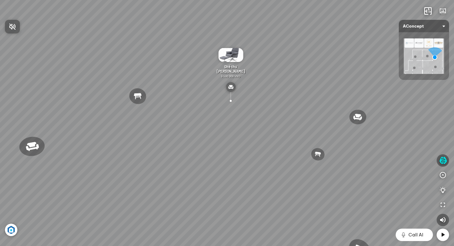
drag, startPoint x: 382, startPoint y: 79, endPoint x: 348, endPoint y: 70, distance: 35.0
click at [349, 70] on div at bounding box center [227, 123] width 454 height 246
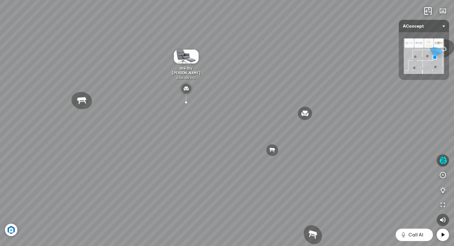
drag, startPoint x: 336, startPoint y: 69, endPoint x: 284, endPoint y: 69, distance: 52.4
click at [284, 69] on div "Đèn [PERSON_NAME] 5.300.000 VND Giường ngủ Palima 19.000.000 VND Ghế thư giãn N…" at bounding box center [227, 123] width 454 height 246
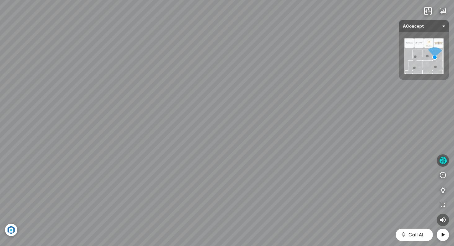
drag, startPoint x: 284, startPoint y: 69, endPoint x: 339, endPoint y: 74, distance: 55.4
click at [339, 74] on div "Đèn [PERSON_NAME] 5.300.000 VND Giường ngủ Palima 19.000.000 VND Ghế thư giãn N…" at bounding box center [227, 123] width 454 height 246
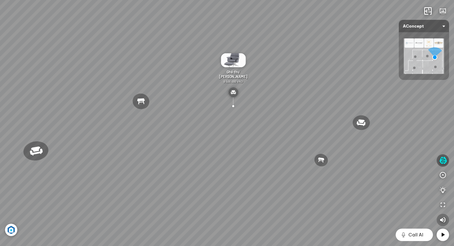
click at [442, 218] on icon "button" at bounding box center [442, 219] width 7 height 7
click at [445, 161] on icon "button" at bounding box center [443, 160] width 8 height 7
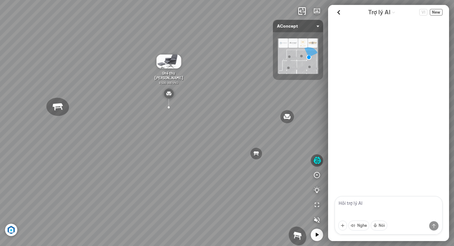
scroll to position [158, 0]
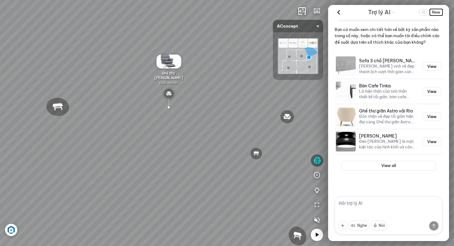
drag, startPoint x: 440, startPoint y: 12, endPoint x: 433, endPoint y: 23, distance: 12.6
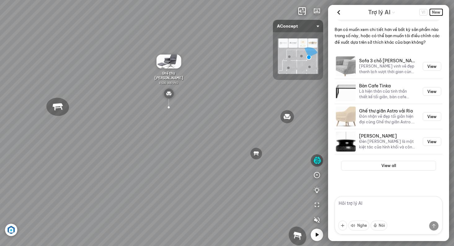
click at [439, 13] on span "New" at bounding box center [436, 12] width 13 height 7
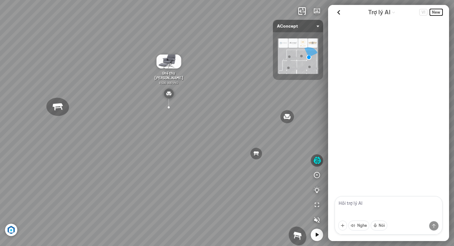
scroll to position [0, 0]
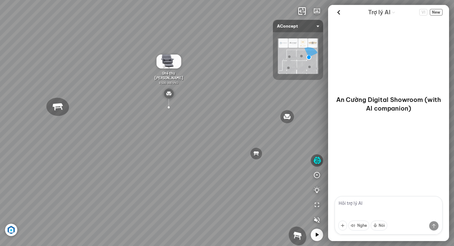
click at [368, 206] on textarea at bounding box center [388, 215] width 108 height 38
type textarea "i'm looking for a bedroom package with total price less than 2,000usd"
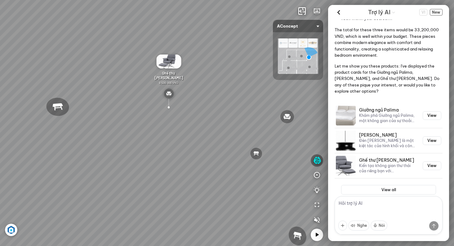
scroll to position [185, 0]
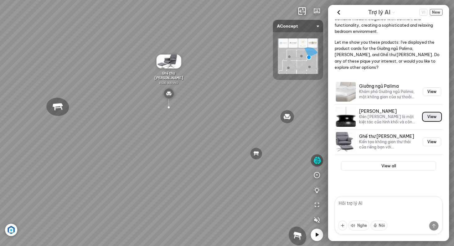
click at [433, 116] on button "View" at bounding box center [432, 117] width 19 height 9
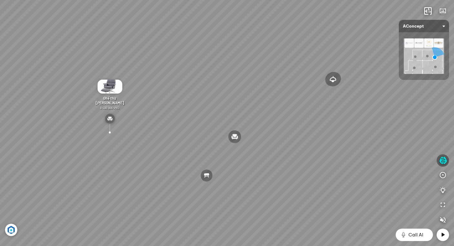
scroll to position [4275, 0]
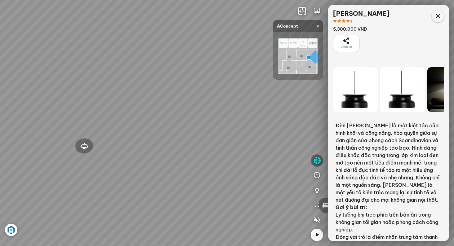
click at [439, 16] on icon at bounding box center [437, 15] width 7 height 7
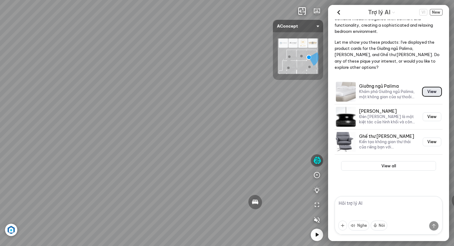
click at [432, 92] on button "View" at bounding box center [432, 91] width 19 height 9
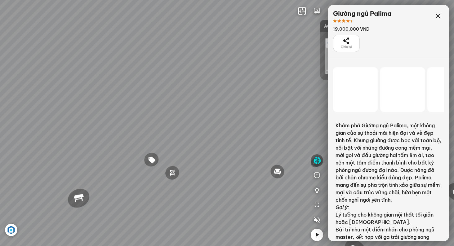
scroll to position [4275, 0]
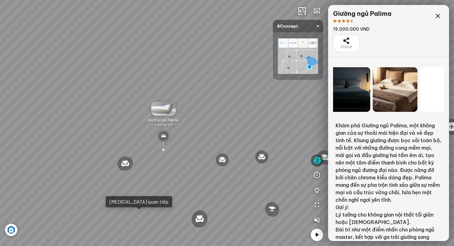
drag, startPoint x: 412, startPoint y: 96, endPoint x: 349, endPoint y: 97, distance: 62.9
click at [356, 97] on div at bounding box center [347, 89] width 45 height 45
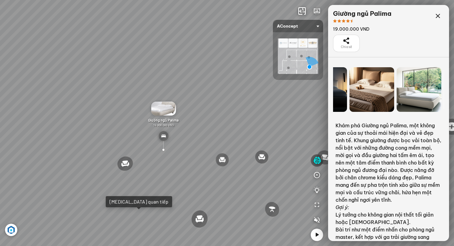
drag, startPoint x: 399, startPoint y: 95, endPoint x: 374, endPoint y: 100, distance: 26.0
click at [376, 99] on div at bounding box center [371, 89] width 45 height 45
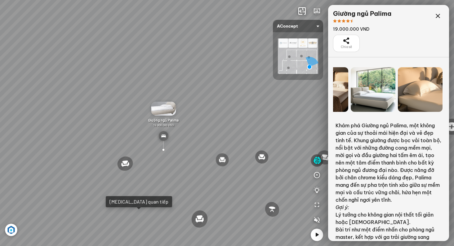
drag, startPoint x: 430, startPoint y: 97, endPoint x: 381, endPoint y: 98, distance: 49.0
click at [381, 98] on div at bounding box center [373, 89] width 45 height 45
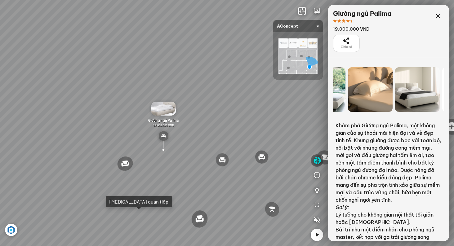
drag, startPoint x: 422, startPoint y: 97, endPoint x: 358, endPoint y: 100, distance: 64.2
click at [360, 100] on div at bounding box center [370, 89] width 45 height 45
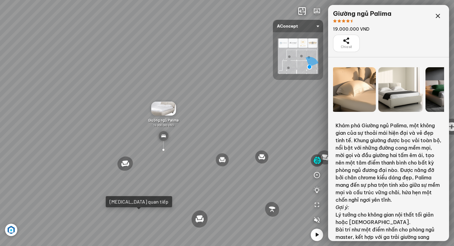
click at [413, 97] on div at bounding box center [400, 89] width 45 height 45
click at [369, 95] on div at bounding box center [353, 89] width 45 height 45
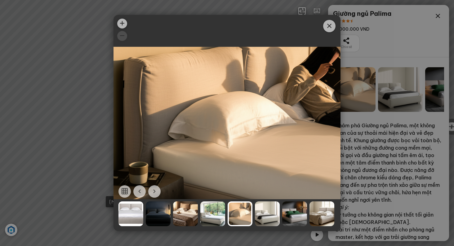
click at [157, 212] on div at bounding box center [158, 213] width 25 height 25
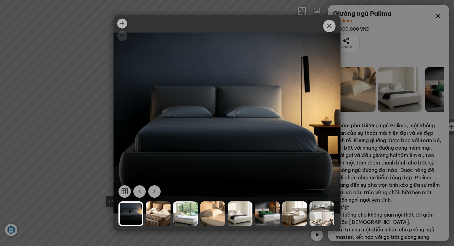
click at [157, 212] on div at bounding box center [158, 213] width 25 height 25
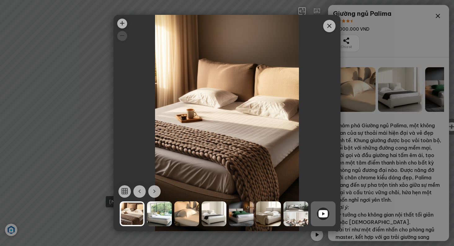
click at [157, 212] on div at bounding box center [159, 213] width 25 height 25
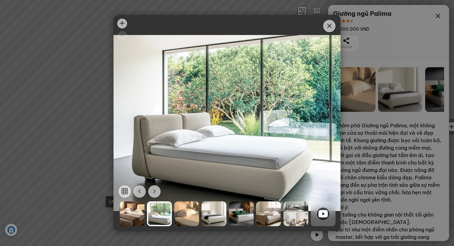
click at [183, 213] on div at bounding box center [186, 213] width 25 height 25
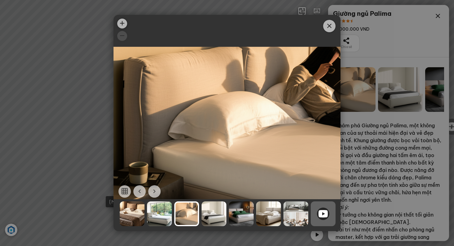
click at [219, 217] on div at bounding box center [213, 213] width 25 height 25
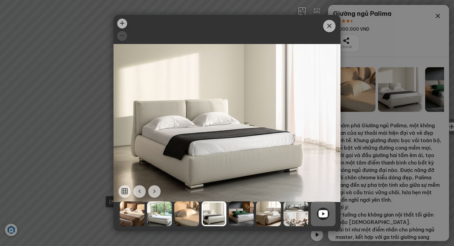
click at [237, 216] on div at bounding box center [241, 213] width 25 height 25
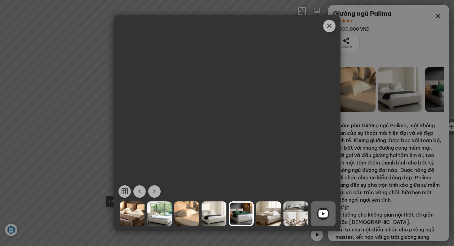
click at [325, 27] on span "Close" at bounding box center [329, 26] width 12 height 12
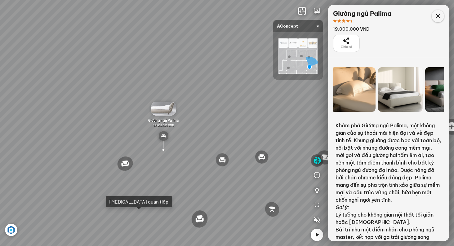
click at [437, 19] on icon at bounding box center [437, 15] width 7 height 7
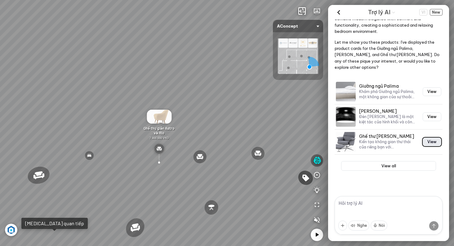
click at [430, 143] on button "View" at bounding box center [432, 142] width 19 height 9
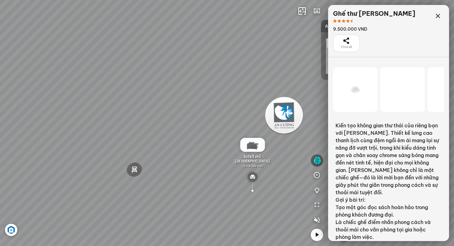
scroll to position [4275, 0]
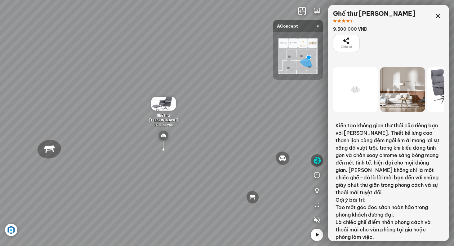
click at [357, 86] on icon at bounding box center [355, 89] width 7 height 7
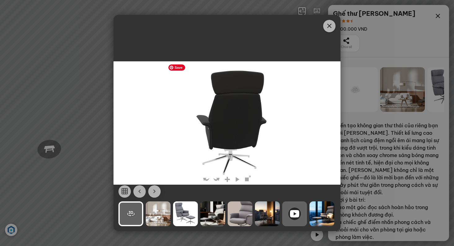
drag, startPoint x: 269, startPoint y: 132, endPoint x: 255, endPoint y: 136, distance: 14.5
click at [255, 136] on img at bounding box center [226, 122] width 123 height 123
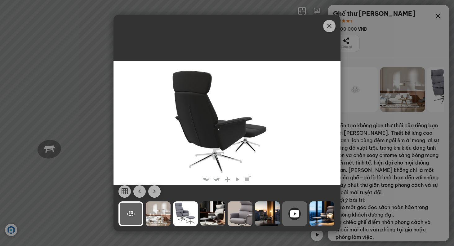
click at [246, 179] on link at bounding box center [247, 179] width 7 height 7
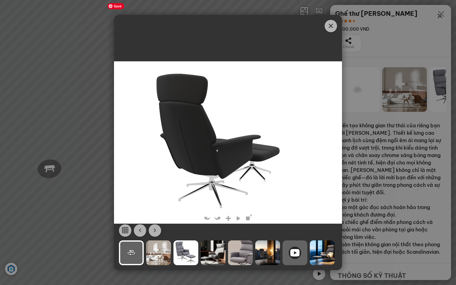
click at [441, 13] on link at bounding box center [441, 13] width 15 height 15
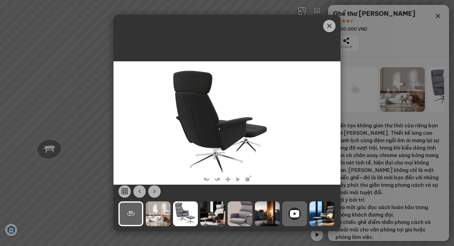
click at [156, 210] on div at bounding box center [158, 213] width 25 height 25
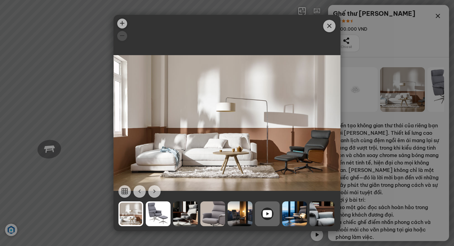
click at [177, 215] on div at bounding box center [185, 213] width 25 height 25
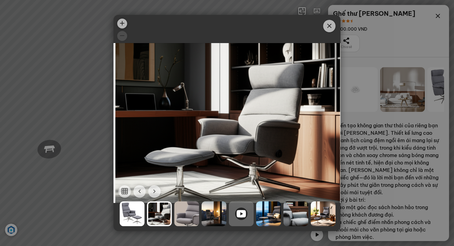
click at [180, 212] on div at bounding box center [186, 213] width 25 height 25
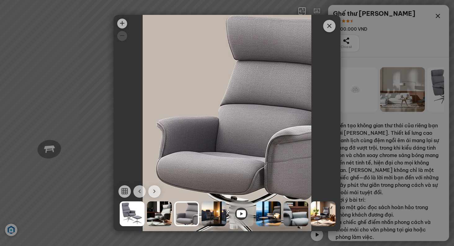
click at [241, 215] on icon at bounding box center [241, 213] width 9 height 7
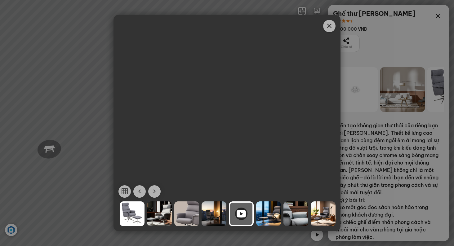
click at [331, 25] on icon "Close" at bounding box center [328, 25] width 7 height 7
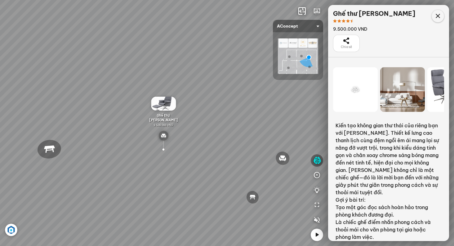
click at [437, 17] on icon at bounding box center [437, 15] width 7 height 7
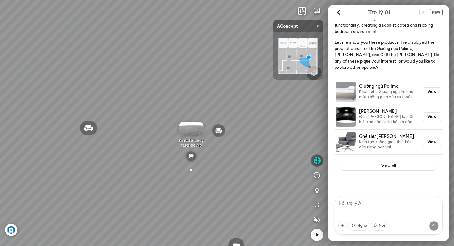
drag, startPoint x: 234, startPoint y: 141, endPoint x: 232, endPoint y: 108, distance: 33.3
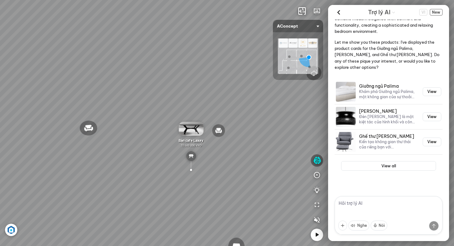
click at [232, 110] on div "Đèn [PERSON_NAME] 5.300.000 VND Giường ngủ Palima 19.000.000 VND Ghế thư giãn N…" at bounding box center [227, 123] width 454 height 246
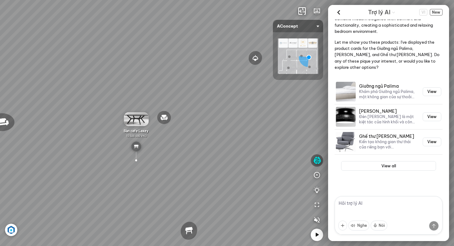
drag, startPoint x: 230, startPoint y: 99, endPoint x: 120, endPoint y: 93, distance: 110.2
click at [135, 93] on div "Đèn [PERSON_NAME] 5.300.000 VND Giường ngủ Palima 19.000.000 VND Ghế thư giãn N…" at bounding box center [227, 123] width 454 height 246
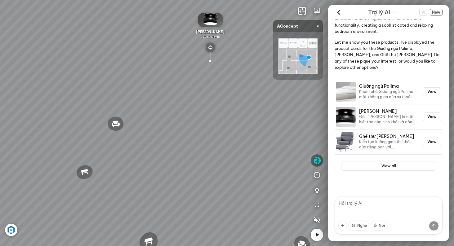
drag, startPoint x: 91, startPoint y: 101, endPoint x: 148, endPoint y: 110, distance: 57.7
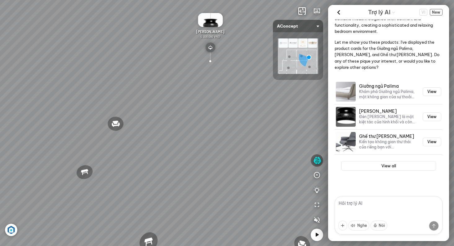
click at [148, 110] on div "Đèn [PERSON_NAME] 5.300.000 VND Giường ngủ Palima 19.000.000 VND Ghế thư giãn N…" at bounding box center [227, 123] width 454 height 246
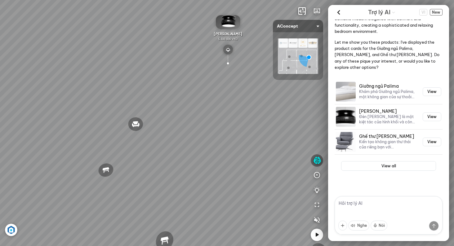
click at [148, 113] on div "Đèn [PERSON_NAME] 5.300.000 VND Giường ngủ Palima 19.000.000 VND Ghế thư giãn N…" at bounding box center [227, 123] width 454 height 246
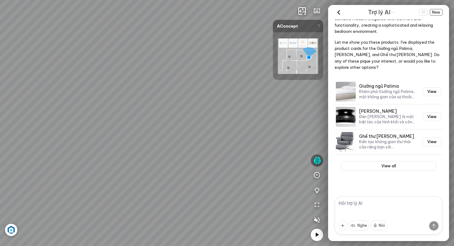
drag, startPoint x: 147, startPoint y: 114, endPoint x: 88, endPoint y: 144, distance: 66.3
click at [90, 144] on div at bounding box center [227, 123] width 454 height 246
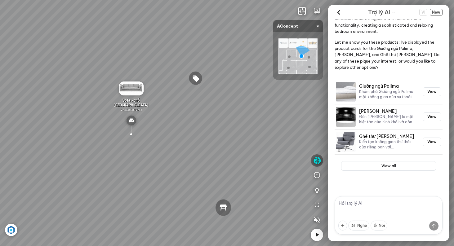
drag, startPoint x: 119, startPoint y: 130, endPoint x: 185, endPoint y: 138, distance: 66.9
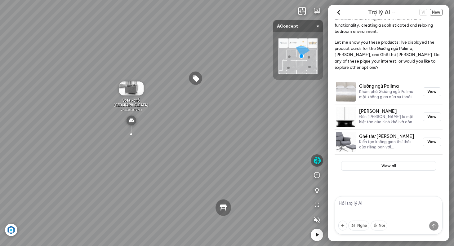
click at [185, 138] on div "Sofa 3 chỗ Montgomery 22.500.000 VND Tranh in Thành phố 7.000.000 VND Bàn làm v…" at bounding box center [227, 123] width 454 height 246
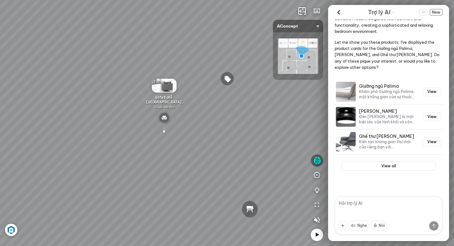
drag, startPoint x: 213, startPoint y: 134, endPoint x: 282, endPoint y: 139, distance: 69.7
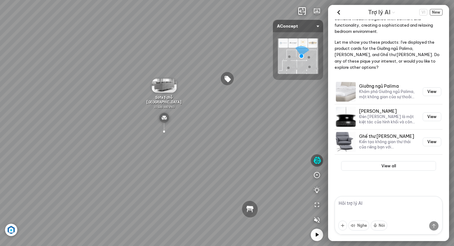
click at [282, 139] on div "Sofa 3 chỗ Montgomery 22.500.000 VND Tranh in Thành phố 7.000.000 VND Bàn làm v…" at bounding box center [227, 123] width 454 height 246
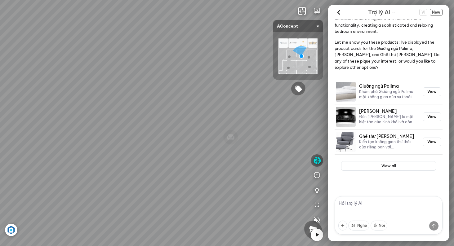
drag, startPoint x: 144, startPoint y: 132, endPoint x: 201, endPoint y: 124, distance: 57.0
click at [187, 125] on div "Sofa 3 chỗ Montgomery 22.500.000 VND Tranh in Thành phố 7.000.000 VND Bàn làm v…" at bounding box center [227, 123] width 454 height 246
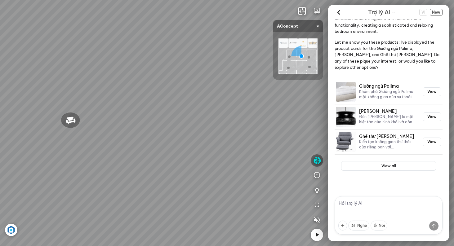
drag, startPoint x: 165, startPoint y: 158, endPoint x: 269, endPoint y: 148, distance: 105.0
click at [263, 145] on div "Sofa 3 chỗ Montgomery 22.500.000 VND Tranh in Thành phố 7.000.000 VND Bàn làm v…" at bounding box center [227, 123] width 454 height 246
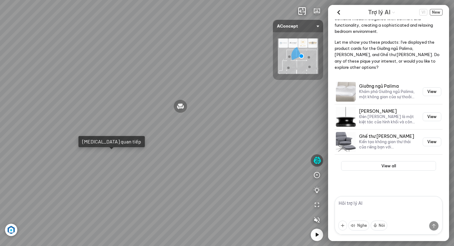
click at [173, 203] on div "Sofa 3 chỗ Montgomery 22.500.000 VND Tranh in Thành phố 7.000.000 VND Bàn làm v…" at bounding box center [227, 123] width 454 height 246
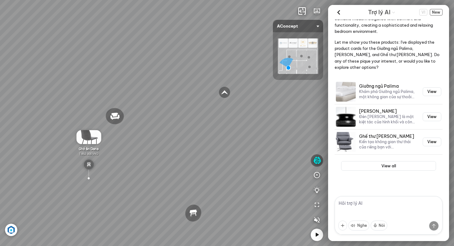
drag, startPoint x: 237, startPoint y: 86, endPoint x: 73, endPoint y: 69, distance: 164.2
click at [91, 70] on div "Sofa góc phải Amery 110.000.000 VND Sofa 2 chỗ Biloxi 15.000.000 VND Sofa góc t…" at bounding box center [227, 123] width 454 height 246
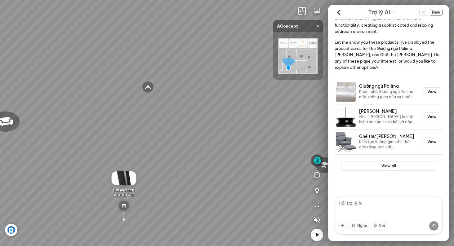
click at [177, 205] on div "Sofa góc phải Amery 110.000.000 VND Sofa 2 chỗ Biloxi 15.000.000 VND Sofa góc t…" at bounding box center [227, 123] width 454 height 246
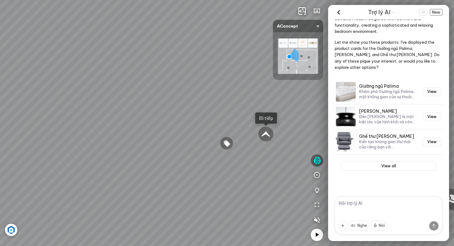
drag, startPoint x: 274, startPoint y: 140, endPoint x: 89, endPoint y: 138, distance: 185.1
click at [89, 138] on div "Tủ đầu giường Florence 3.000.000 VND Bàn Cafe Cadiz 5.500.000 VND Sofa 3 chỗ Su…" at bounding box center [227, 123] width 454 height 246
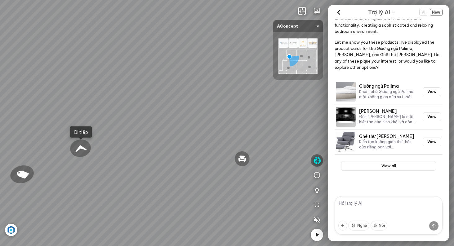
drag, startPoint x: 81, startPoint y: 116, endPoint x: 182, endPoint y: 129, distance: 101.8
click at [171, 127] on div "Tủ đầu giường Florence 3.000.000 VND Bàn Cafe Cadiz 5.500.000 VND Sofa 3 chỗ Su…" at bounding box center [227, 123] width 454 height 246
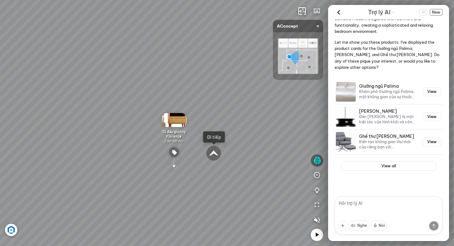
drag, startPoint x: 94, startPoint y: 120, endPoint x: 220, endPoint y: 122, distance: 126.2
click at [220, 122] on div "Tủ đầu giường Florence 3.000.000 VND Bàn Cafe Cadiz 5.500.000 VND Sofa 3 chỗ Su…" at bounding box center [227, 123] width 454 height 246
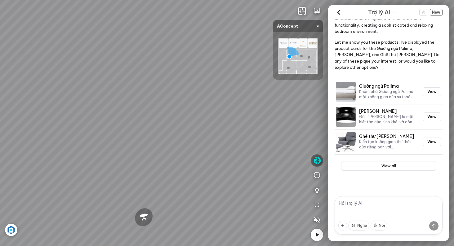
drag, startPoint x: 182, startPoint y: 129, endPoint x: 294, endPoint y: 130, distance: 112.8
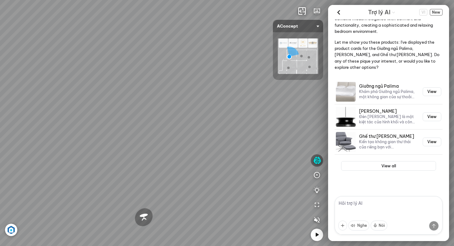
click at [281, 129] on div "Tủ đầu giường Florence 3.000.000 VND Bàn Cafe Cadiz 5.500.000 VND Sofa 3 chỗ Su…" at bounding box center [227, 123] width 454 height 246
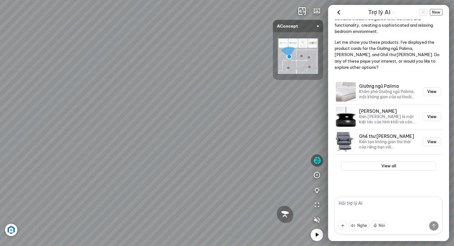
drag, startPoint x: 119, startPoint y: 133, endPoint x: 238, endPoint y: 123, distance: 120.1
click at [233, 123] on div "Tủ đầu giường Florence 3.000.000 VND Bàn Cafe Cadiz 5.500.000 VND Sofa 3 chỗ Su…" at bounding box center [227, 123] width 454 height 246
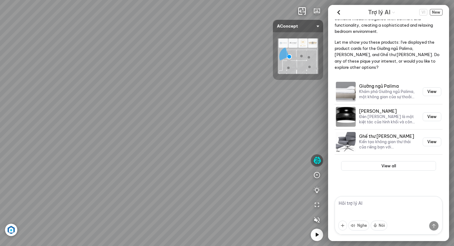
drag, startPoint x: 154, startPoint y: 130, endPoint x: 318, endPoint y: 133, distance: 163.7
click at [312, 132] on div "Tủ đầu giường Florence 3.000.000 VND Bàn Cafe Cadiz 5.500.000 VND Sofa 3 chỗ Su…" at bounding box center [227, 123] width 454 height 246
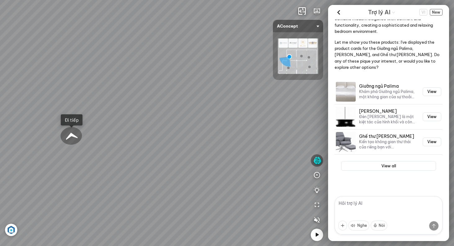
drag, startPoint x: 165, startPoint y: 139, endPoint x: 277, endPoint y: 123, distance: 113.8
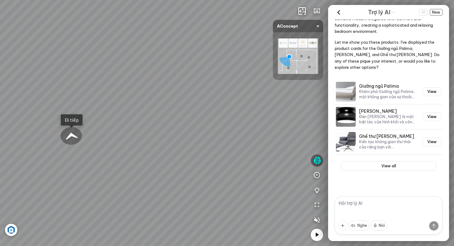
click at [277, 123] on div "Tủ đầu giường Florence 3.000.000 VND Bàn Cafe Cadiz 5.500.000 VND Sofa 3 chỗ Su…" at bounding box center [227, 123] width 454 height 246
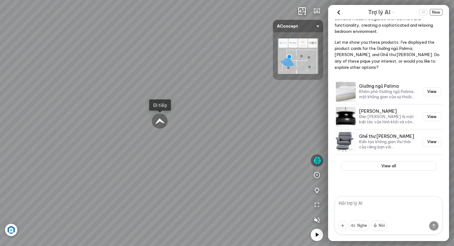
click at [163, 123] on div at bounding box center [160, 121] width 18 height 17
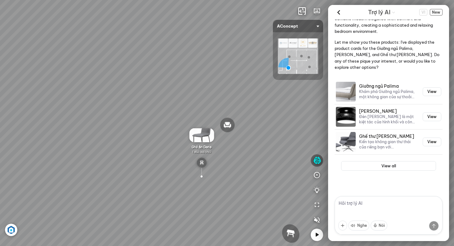
click at [203, 151] on span "1.850.000 VND" at bounding box center [201, 152] width 19 height 4
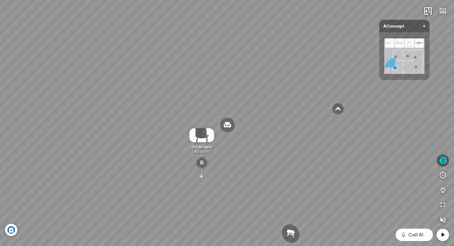
scroll to position [4275, 0]
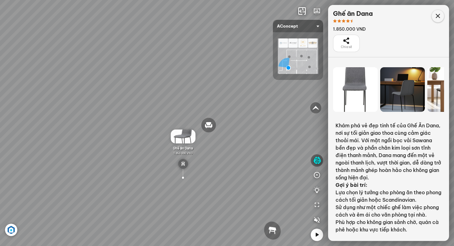
click at [440, 15] on icon at bounding box center [437, 15] width 7 height 7
